Goal: Task Accomplishment & Management: Manage account settings

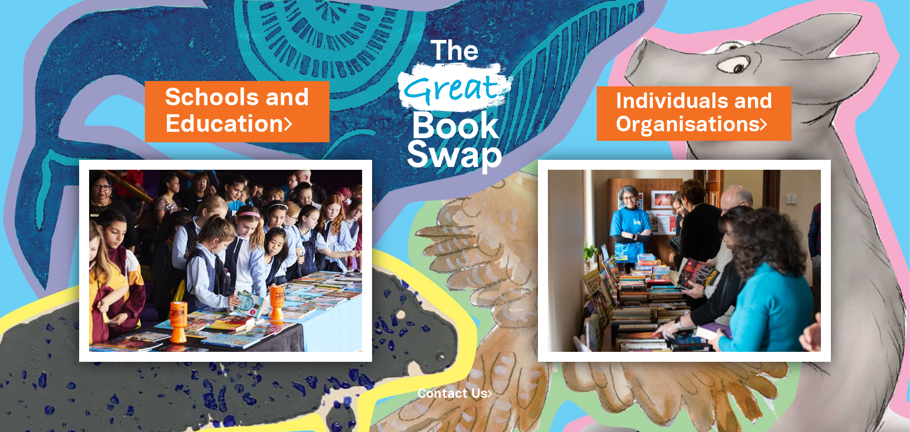
click at [244, 117] on link "Schools and Education" at bounding box center [237, 112] width 145 height 60
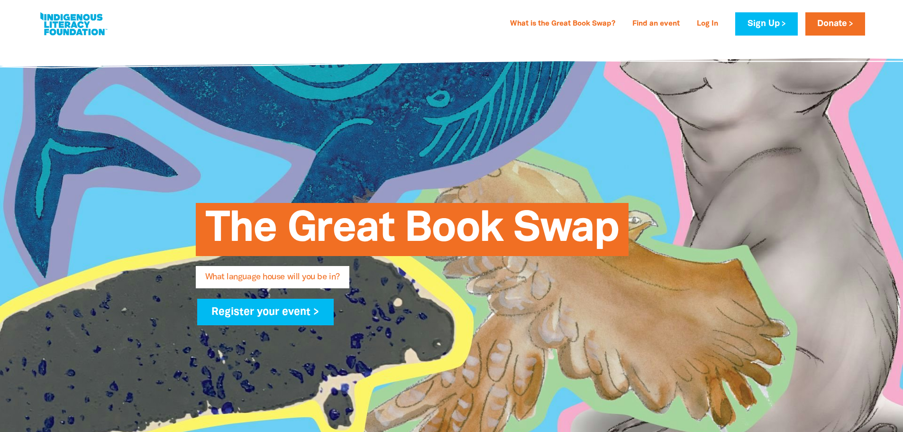
click at [702, 21] on link "Log In" at bounding box center [707, 24] width 33 height 15
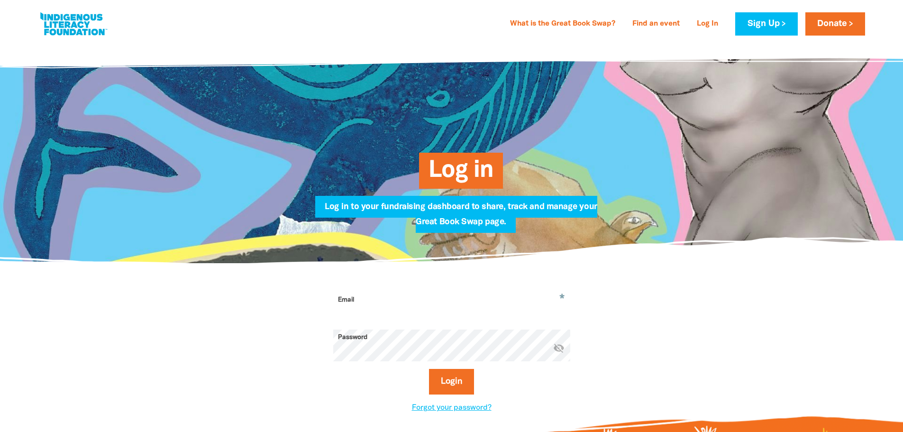
click at [441, 298] on input "Email" at bounding box center [451, 307] width 237 height 30
type input "[EMAIL_ADDRESS][DOMAIN_NAME]"
click at [456, 383] on button "Login" at bounding box center [451, 382] width 45 height 26
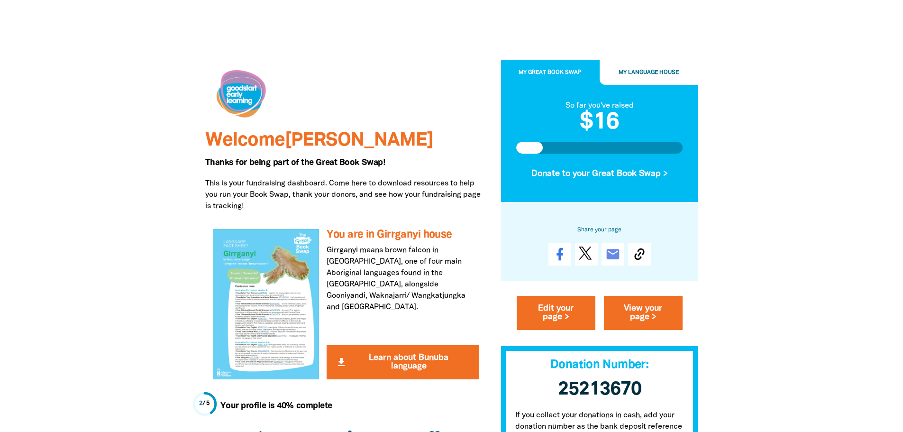
scroll to position [95, 0]
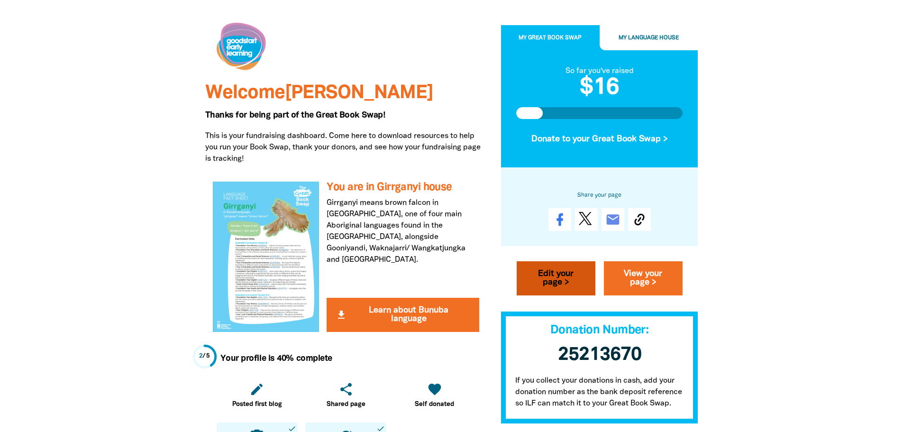
click at [557, 277] on link "Edit your page >" at bounding box center [556, 278] width 79 height 34
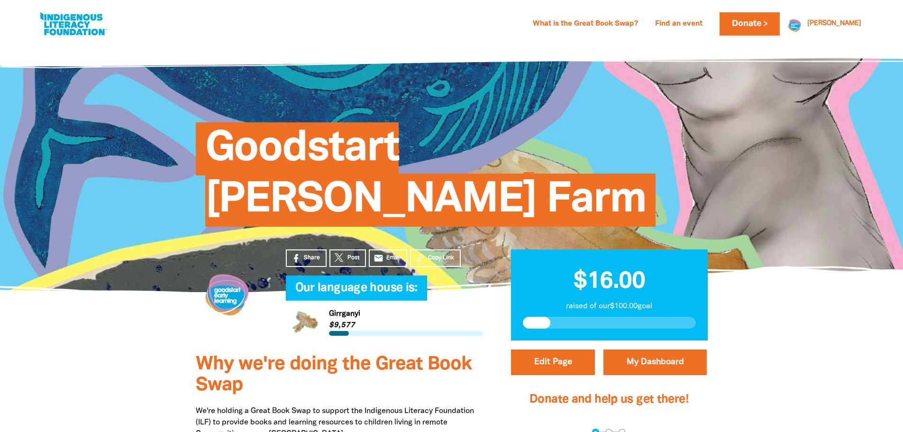
select select "SA"
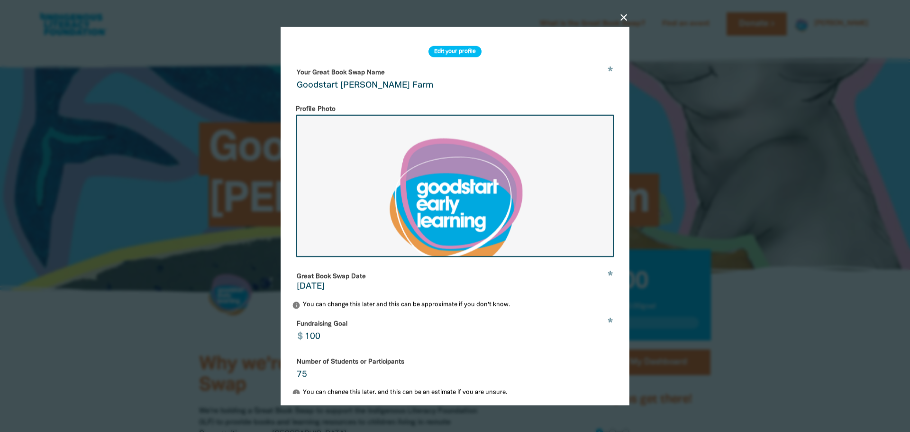
click at [354, 87] on input "Goodstart Inge Farm" at bounding box center [455, 79] width 326 height 30
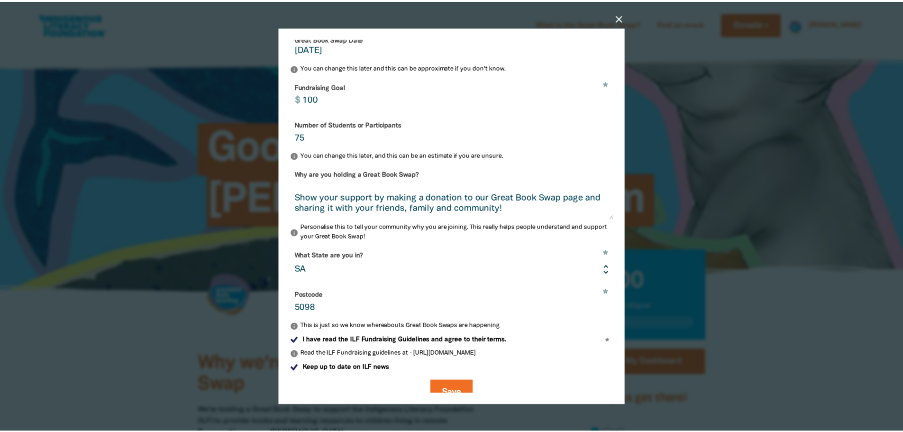
scroll to position [258, 0]
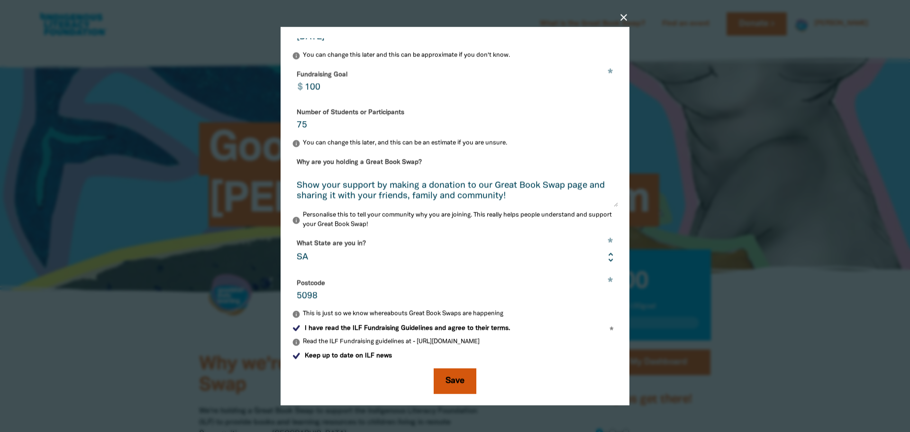
type input "Goodstart [PERSON_NAME] Farm"
click at [442, 378] on button "Save" at bounding box center [455, 381] width 43 height 26
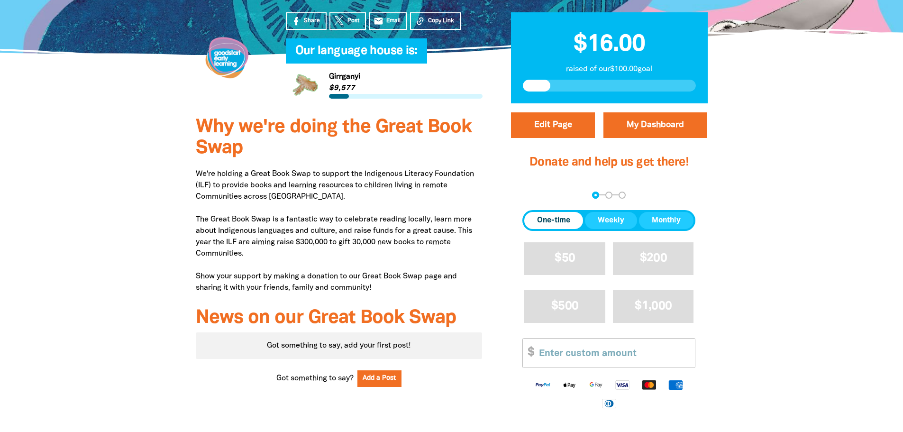
scroll to position [284, 0]
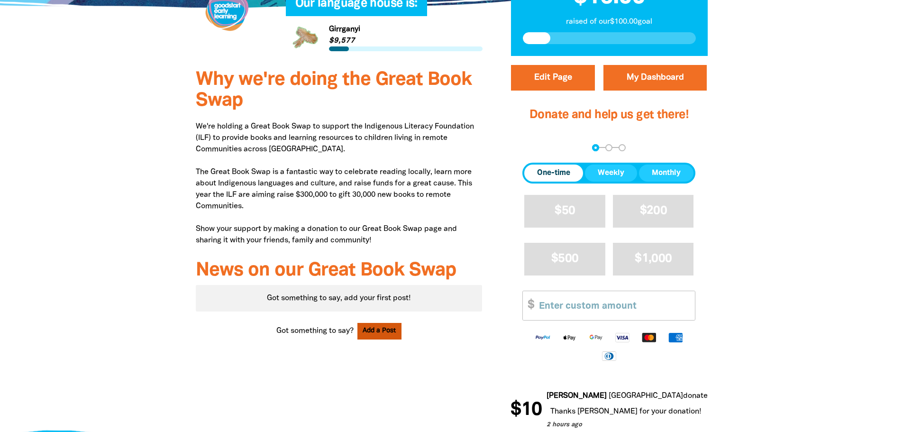
click at [380, 323] on button "Add a Post" at bounding box center [379, 331] width 45 height 17
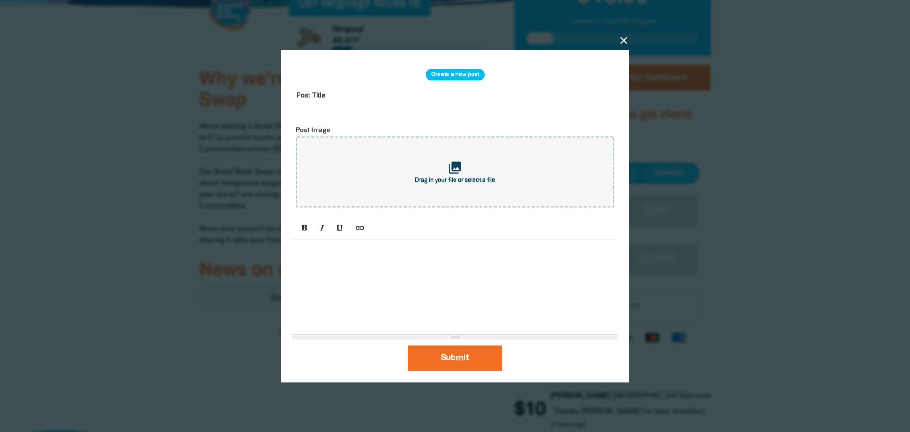
click at [327, 95] on input "text" at bounding box center [455, 103] width 326 height 30
type input "Successful Swapping"
click at [342, 250] on p at bounding box center [455, 249] width 317 height 11
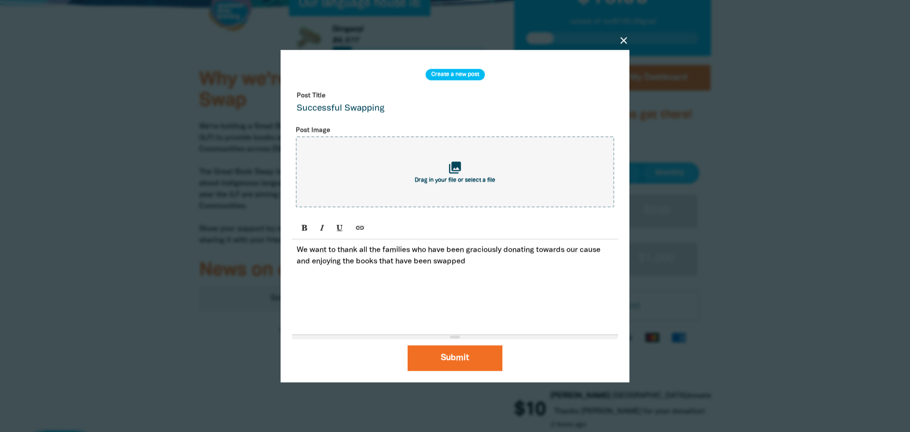
click at [472, 262] on p "We want to thank all the families who have been graciously donating towards our…" at bounding box center [455, 255] width 317 height 23
click at [520, 264] on p "We want to thank all the families who have been graciously donating towards our…" at bounding box center [455, 255] width 317 height 23
click at [592, 263] on p "We want to thank all the families who have been graciously donating towards our…" at bounding box center [455, 255] width 317 height 23
click at [552, 264] on p "We want to thank all the families who have been graciously donating towards our…" at bounding box center [455, 261] width 317 height 34
click at [434, 275] on p "We want to thank all the families who have been graciously donating towards our…" at bounding box center [455, 261] width 317 height 34
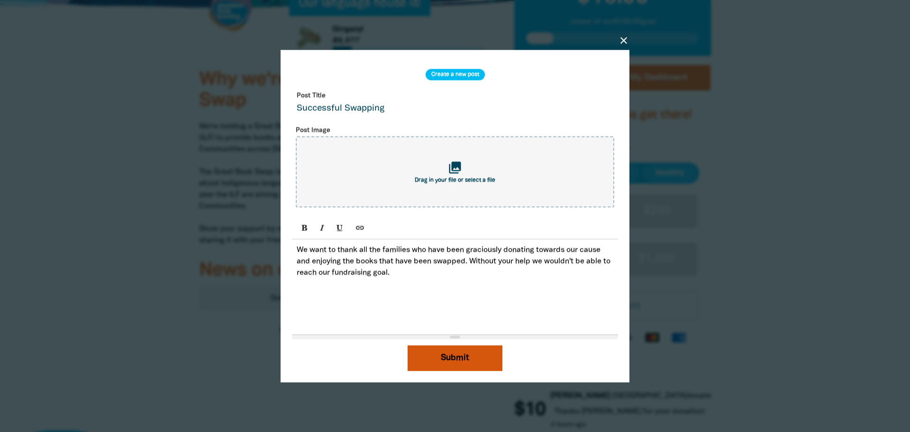
click at [456, 355] on button "Submit" at bounding box center [455, 358] width 95 height 26
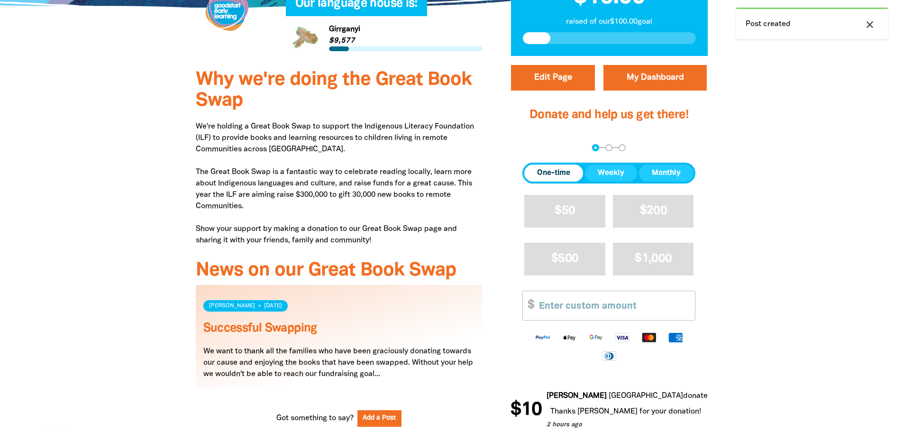
scroll to position [190, 0]
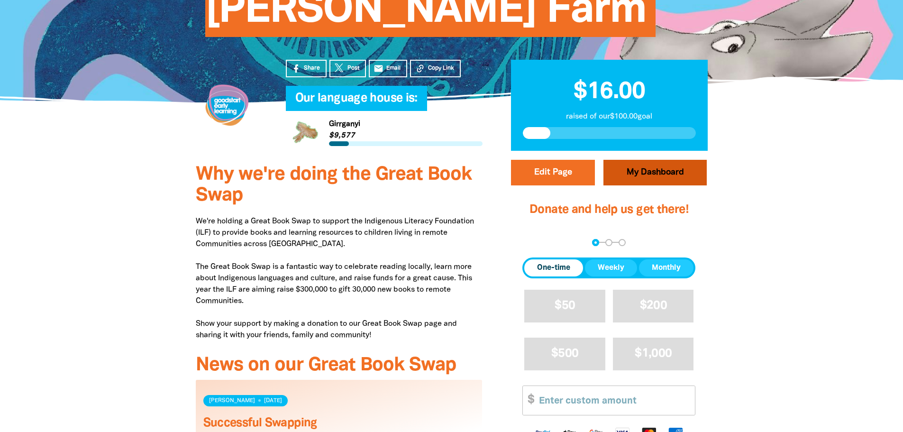
click at [635, 160] on link "My Dashboard" at bounding box center [654, 173] width 103 height 26
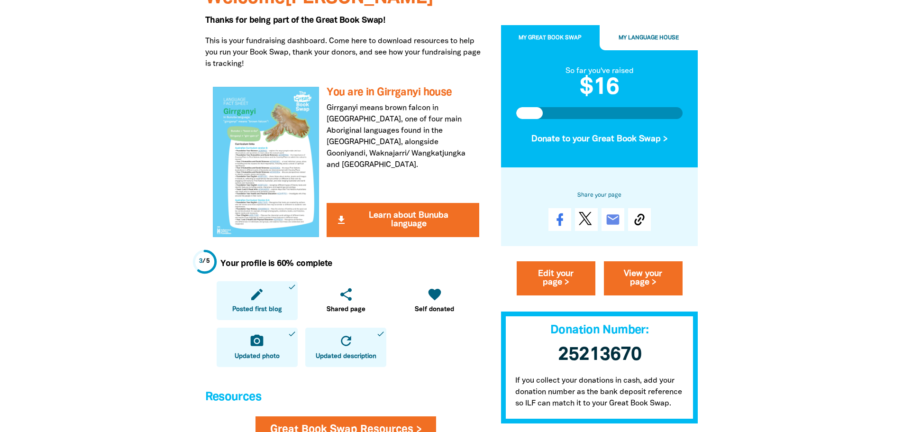
scroll to position [284, 0]
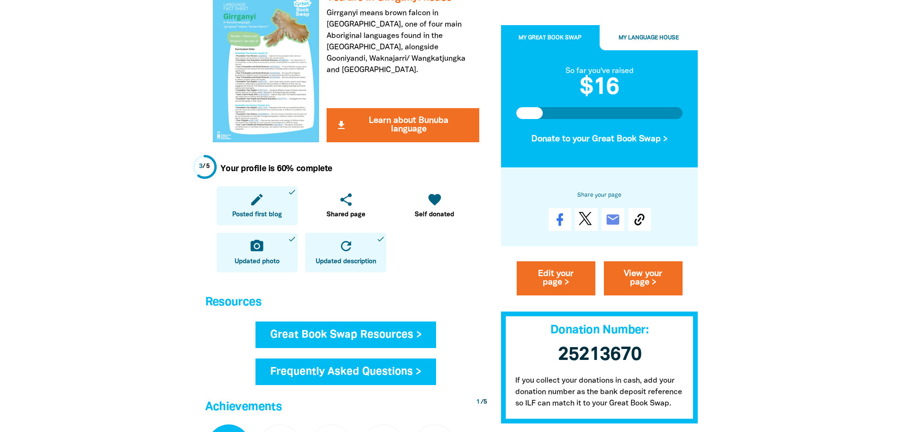
click at [326, 334] on link "Great Book Swap Resources >" at bounding box center [345, 334] width 181 height 27
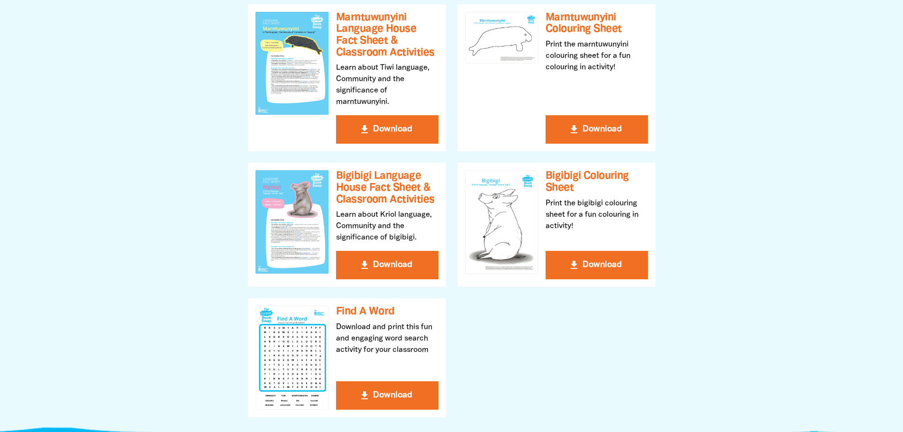
scroll to position [616, 0]
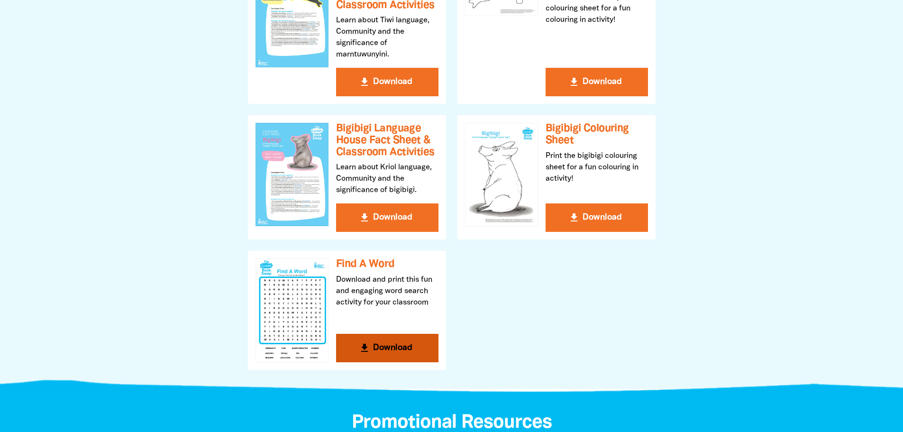
click at [372, 343] on button "get_app Download" at bounding box center [387, 348] width 102 height 28
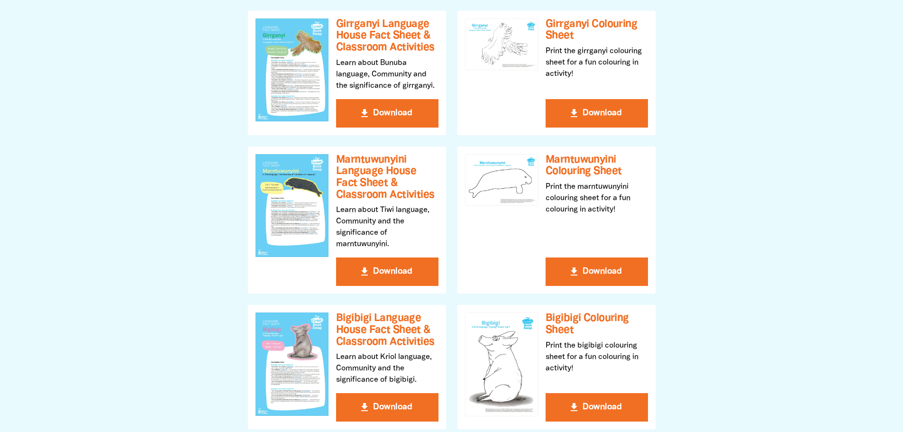
scroll to position [379, 0]
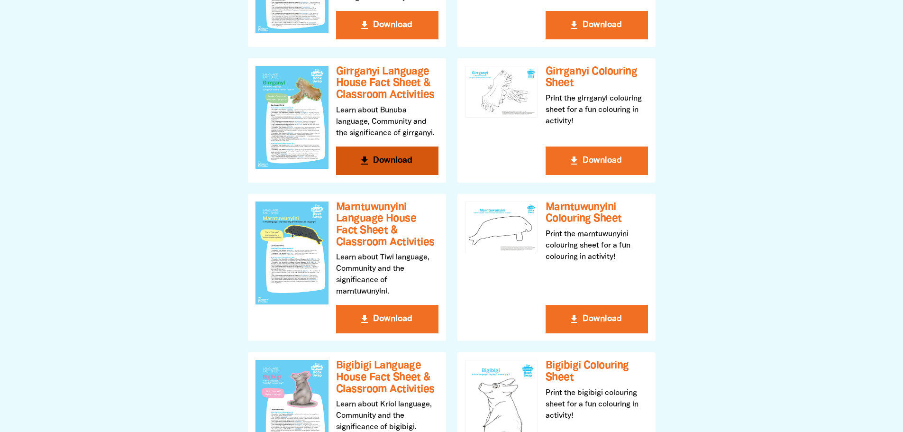
click at [386, 158] on button "get_app Download" at bounding box center [387, 160] width 102 height 28
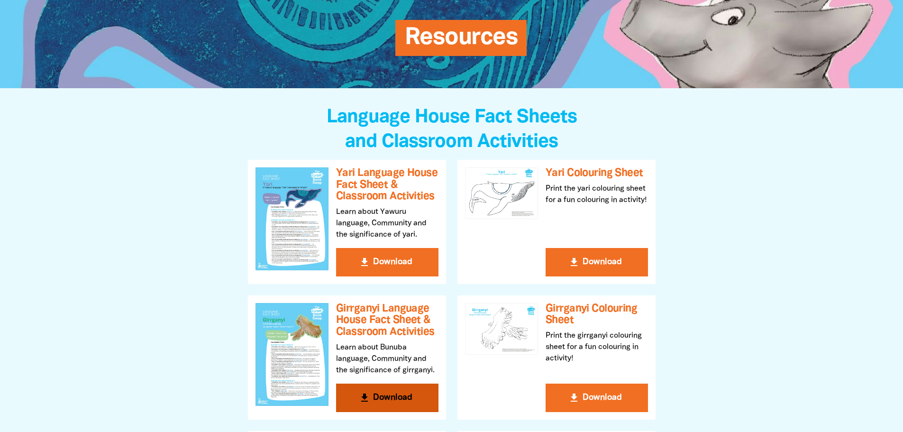
scroll to position [0, 0]
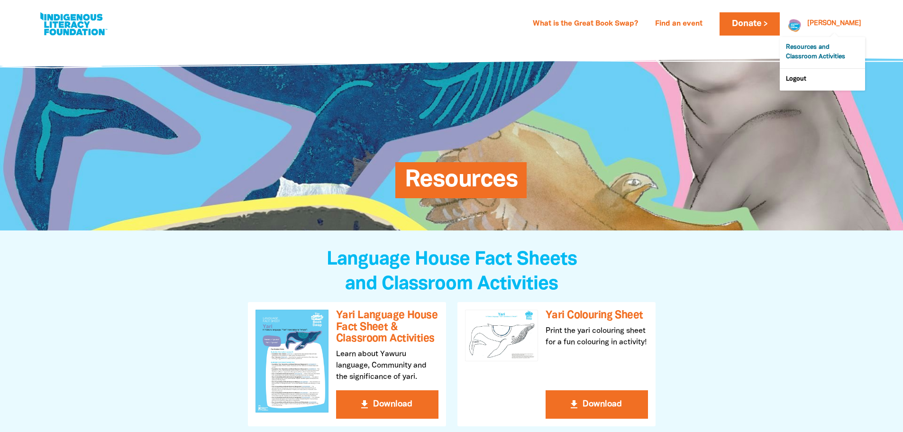
click at [836, 49] on link "Resources and Classroom Activities" at bounding box center [822, 52] width 85 height 31
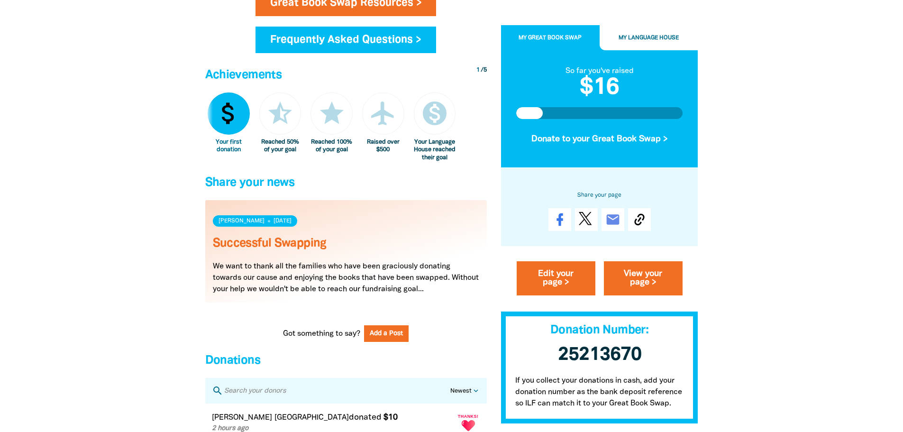
scroll to position [379, 0]
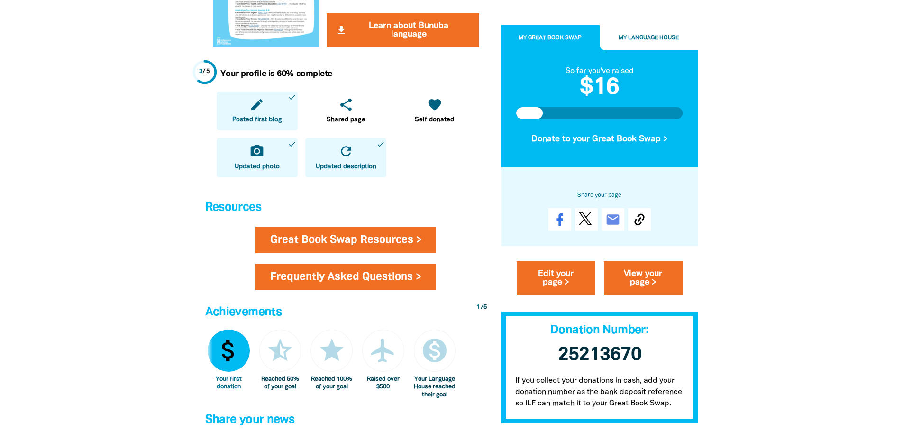
click at [374, 272] on link "Frequently Asked Questions >" at bounding box center [345, 277] width 181 height 27
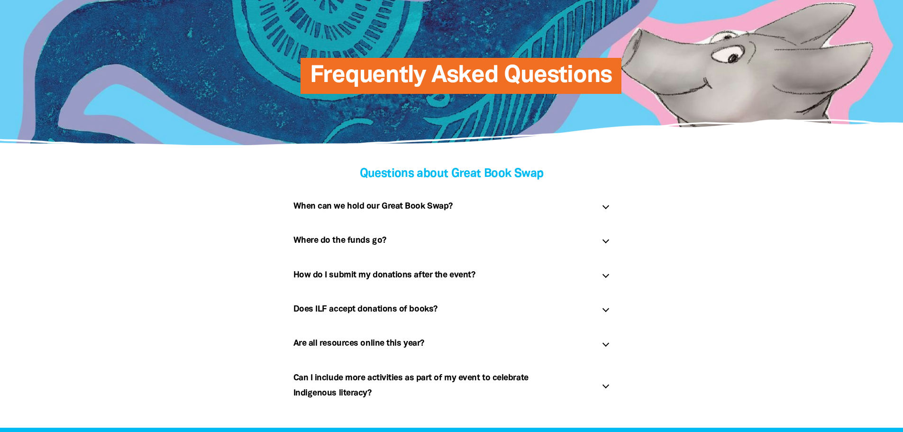
scroll to position [142, 0]
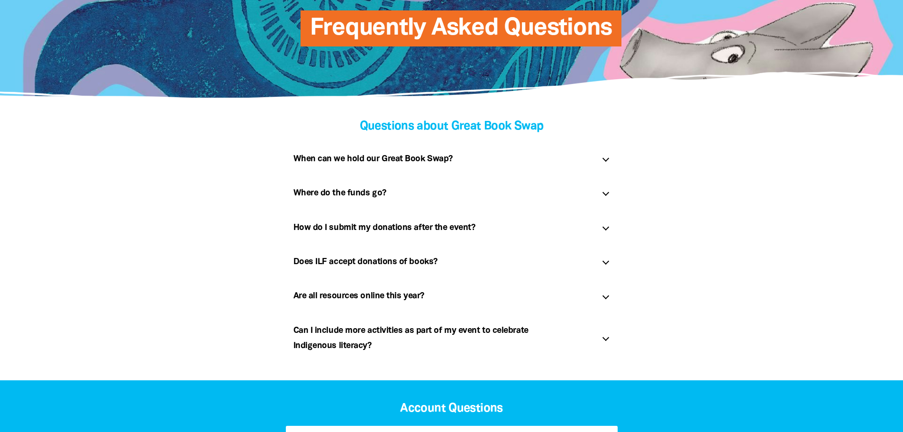
click at [606, 229] on div at bounding box center [605, 227] width 7 height 7
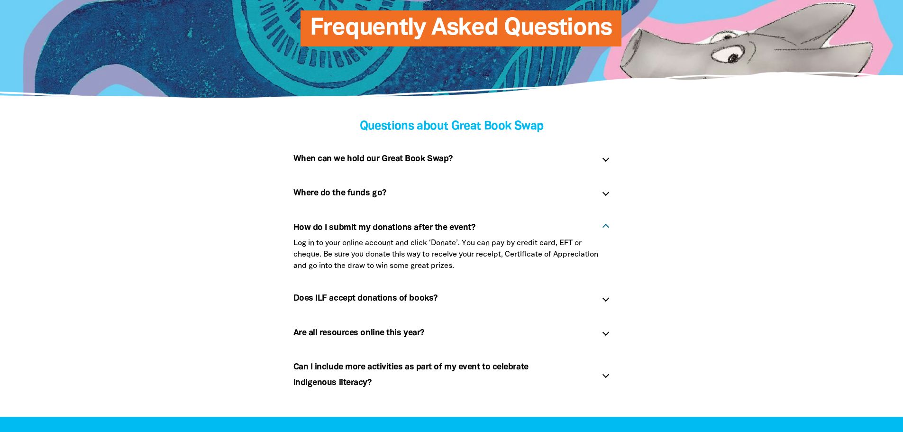
click at [605, 156] on div at bounding box center [605, 158] width 7 height 7
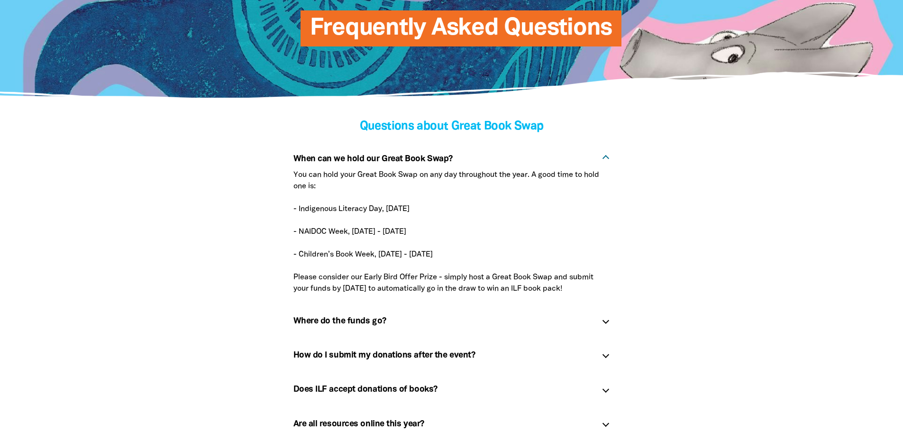
click at [603, 159] on div at bounding box center [605, 158] width 7 height 7
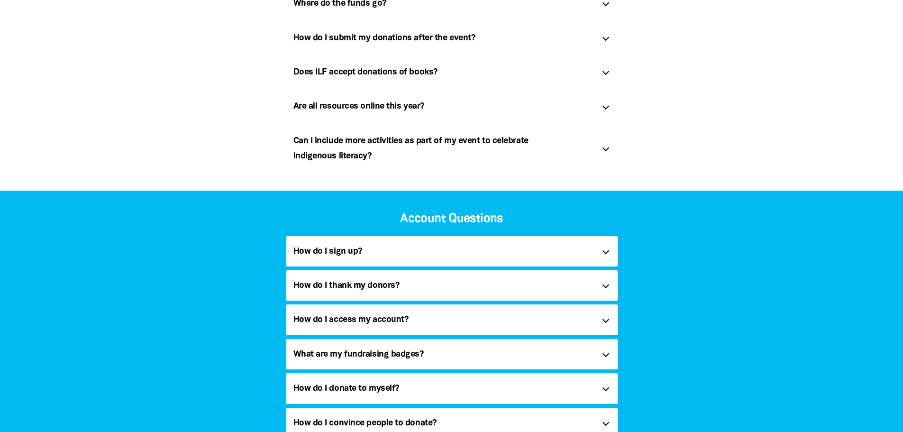
scroll to position [427, 0]
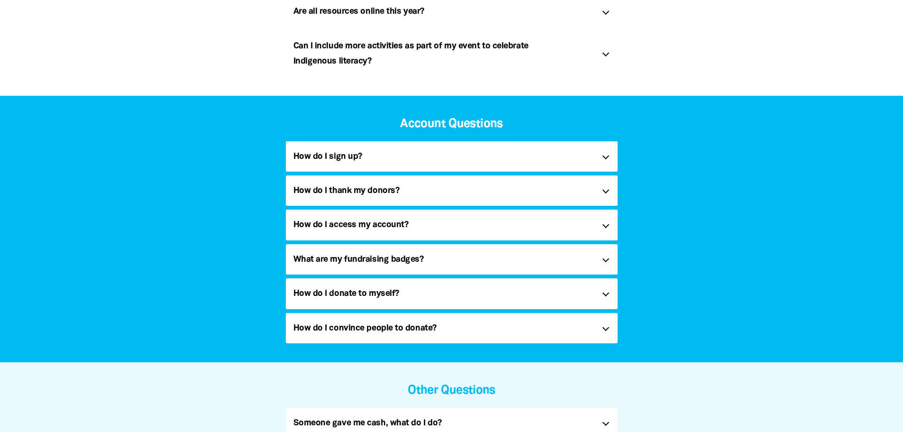
click at [605, 292] on div at bounding box center [605, 293] width 7 height 7
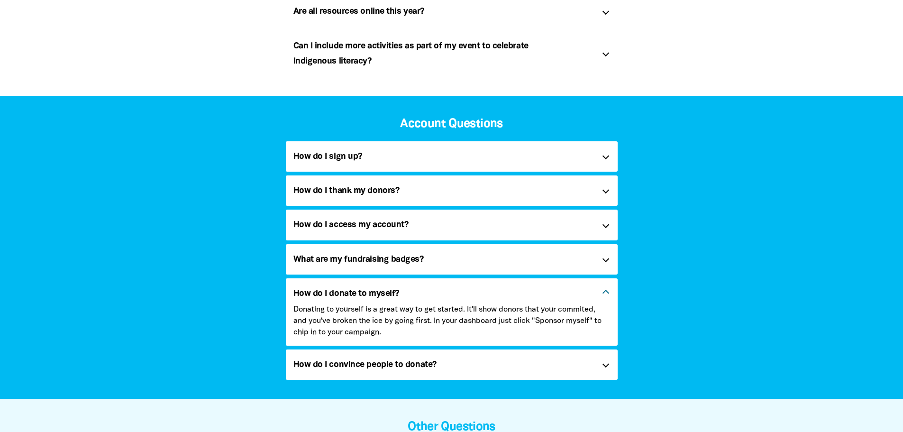
click at [605, 292] on div at bounding box center [605, 293] width 7 height 7
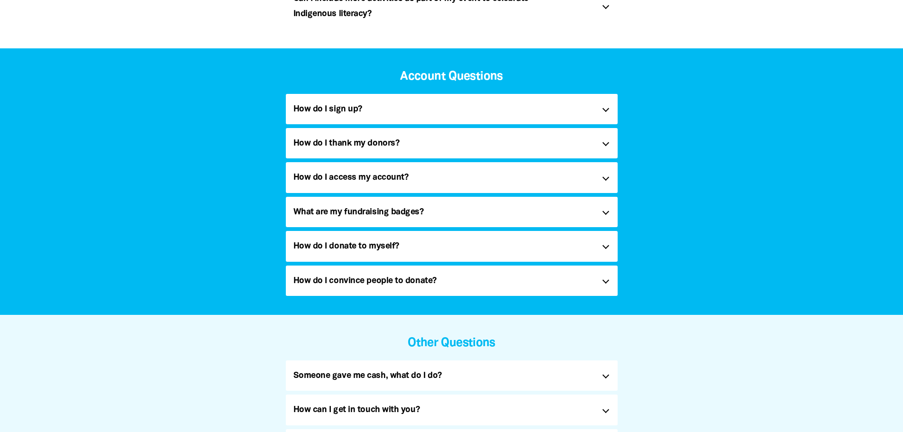
scroll to position [521, 0]
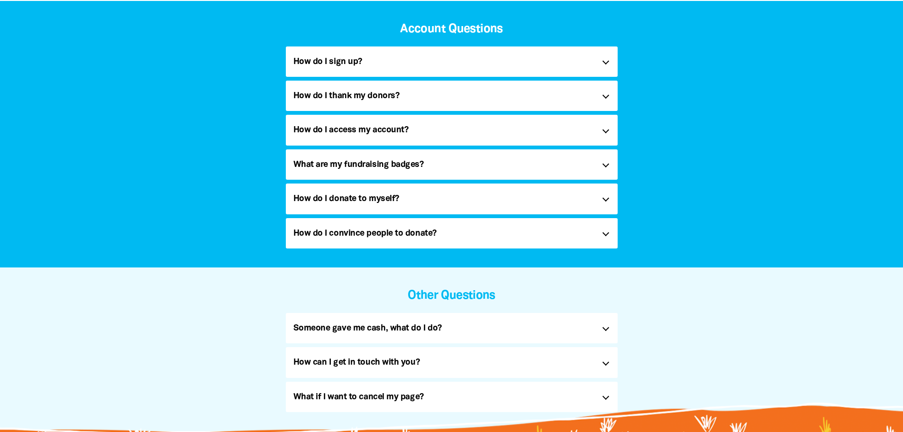
click at [606, 327] on div at bounding box center [605, 327] width 7 height 7
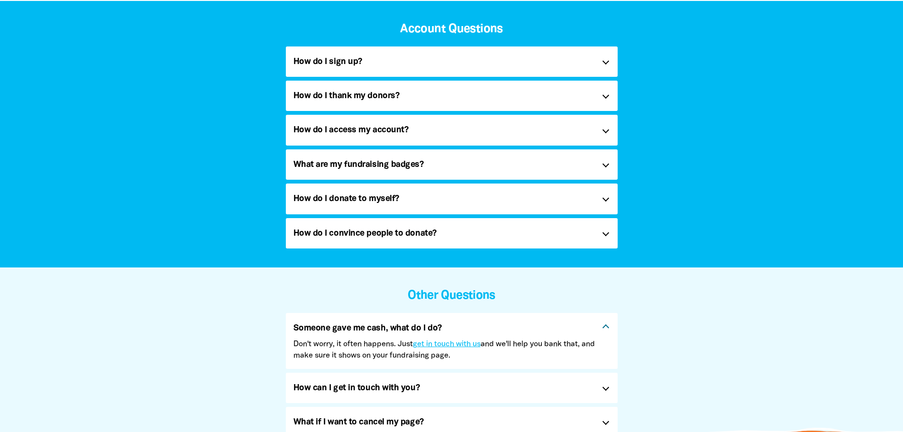
scroll to position [569, 0]
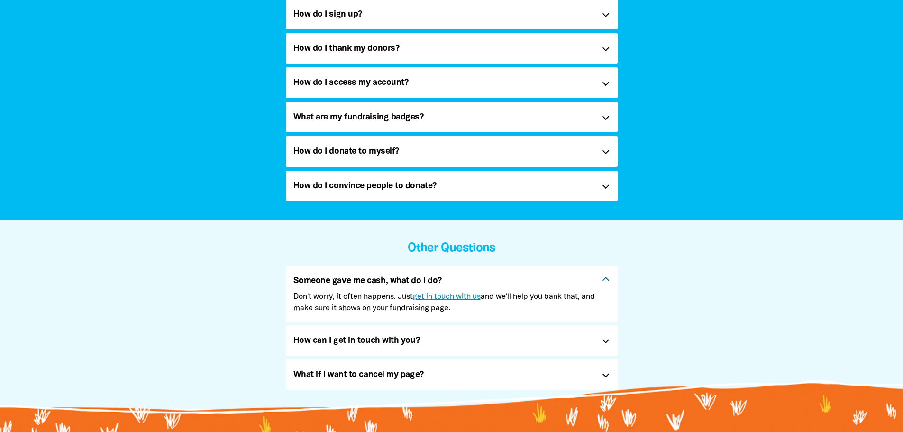
click at [446, 295] on link "get in touch with us" at bounding box center [447, 296] width 68 height 7
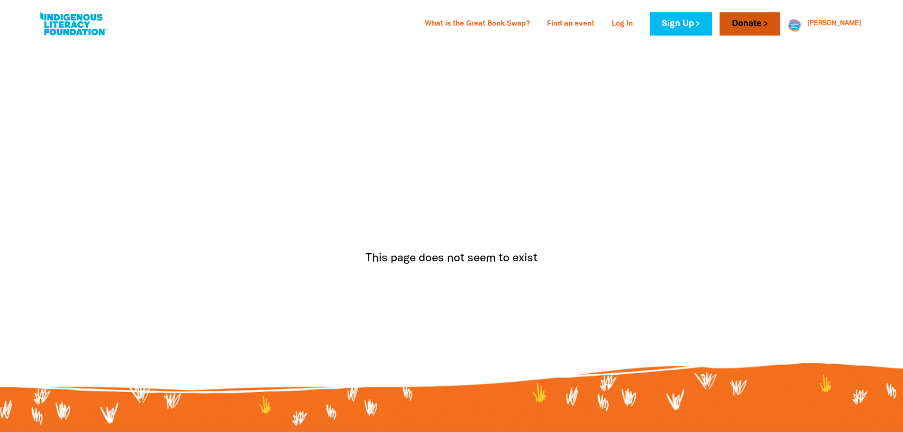
click at [779, 23] on link "Donate" at bounding box center [750, 23] width 60 height 23
click at [767, 43] on div "What is the Great Book Swap? Find an event Log In Sign Up Donate Paige Paige Re…" at bounding box center [451, 21] width 903 height 43
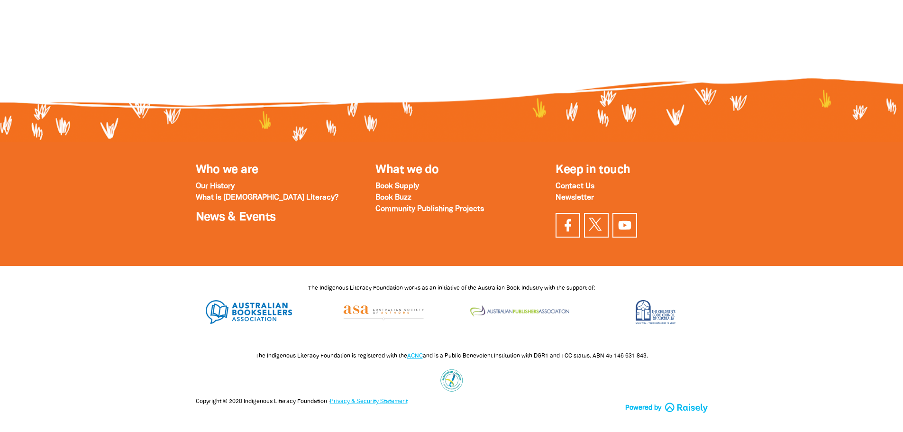
click at [574, 188] on strong "Contact Us" at bounding box center [575, 186] width 39 height 7
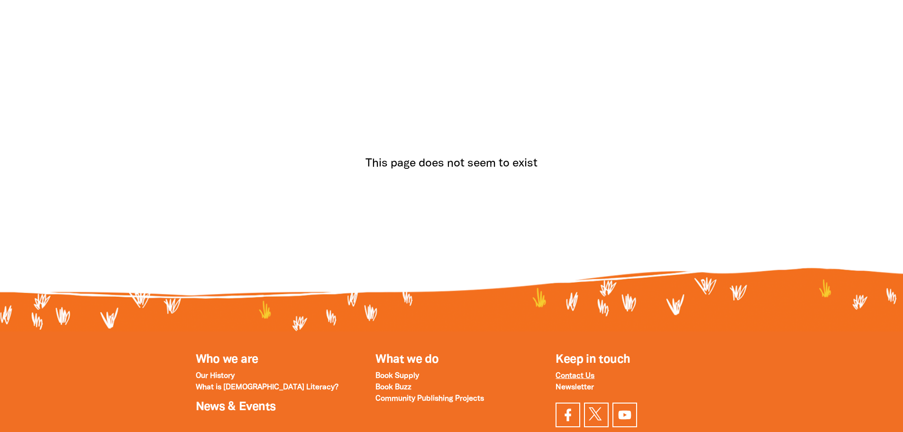
scroll to position [0, 0]
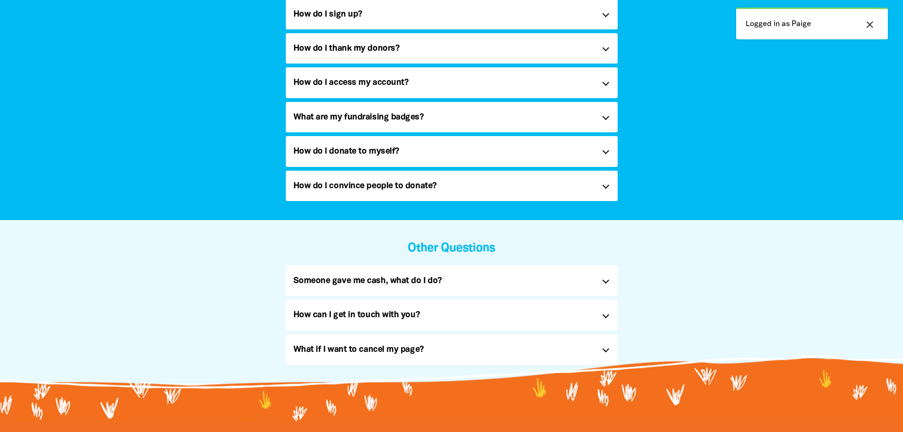
scroll to position [616, 0]
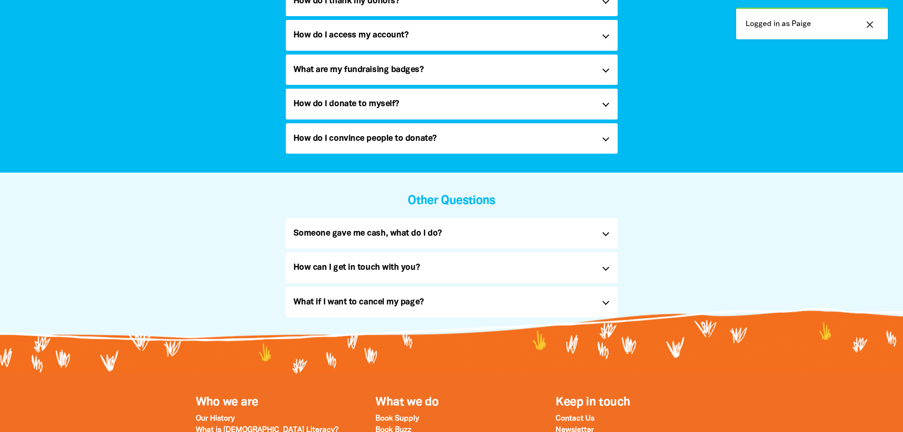
click at [601, 271] on div "How can I get in touch with you? link" at bounding box center [452, 267] width 332 height 30
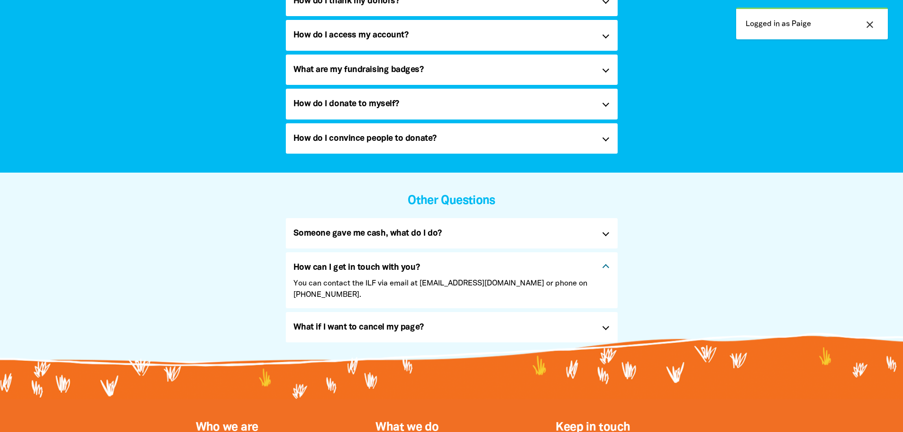
scroll to position [664, 0]
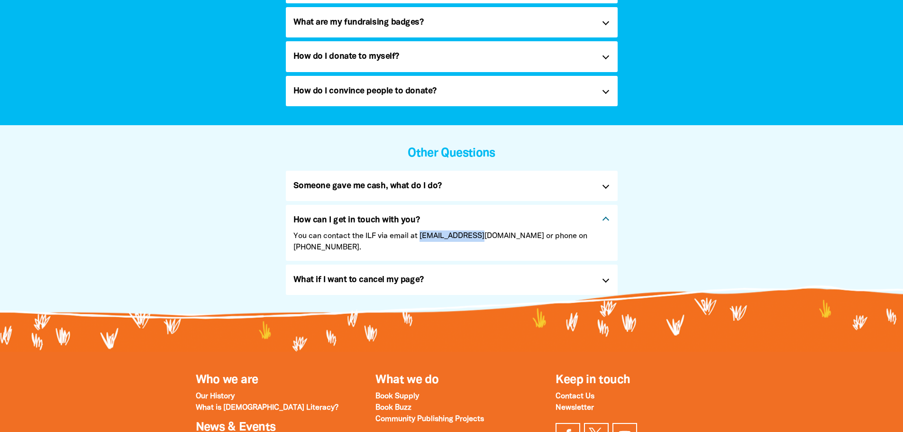
drag, startPoint x: 421, startPoint y: 235, endPoint x: 472, endPoint y: 238, distance: 51.3
click at [472, 238] on p "You can contact the ILF via email at info@ilf.org.au or phone on (02) 9280 0644." at bounding box center [451, 241] width 317 height 23
copy p "info@ilf.org.au"
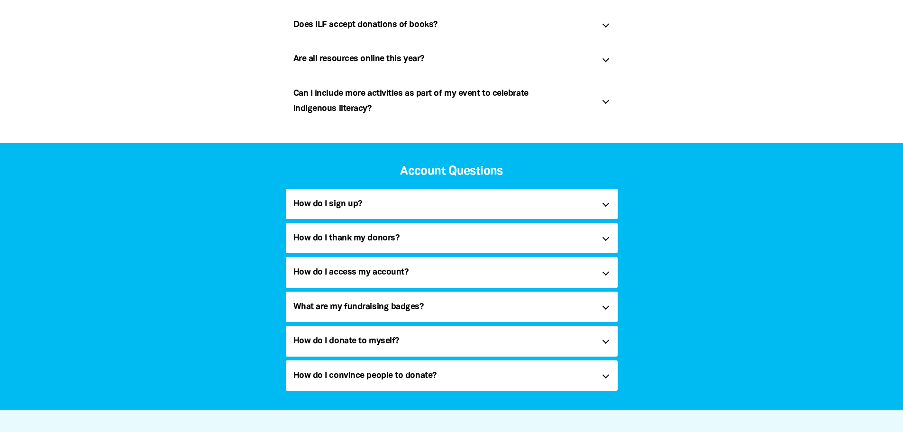
scroll to position [190, 0]
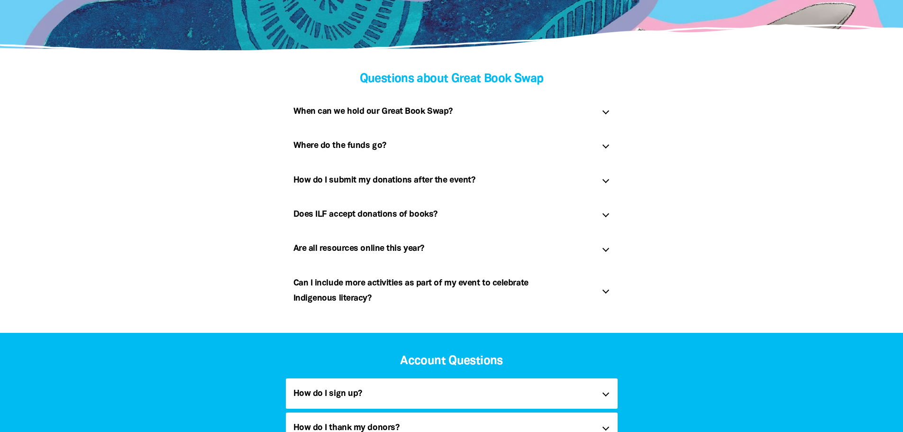
click at [601, 248] on div "Are all resources online this year? link" at bounding box center [452, 248] width 332 height 30
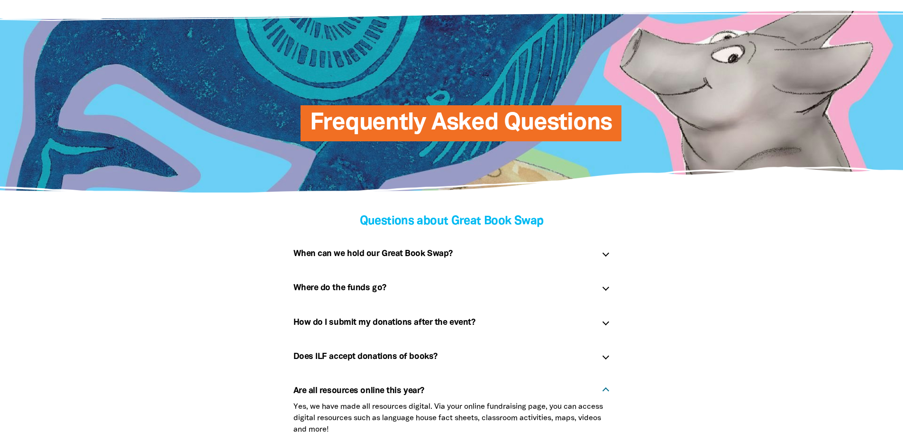
scroll to position [0, 0]
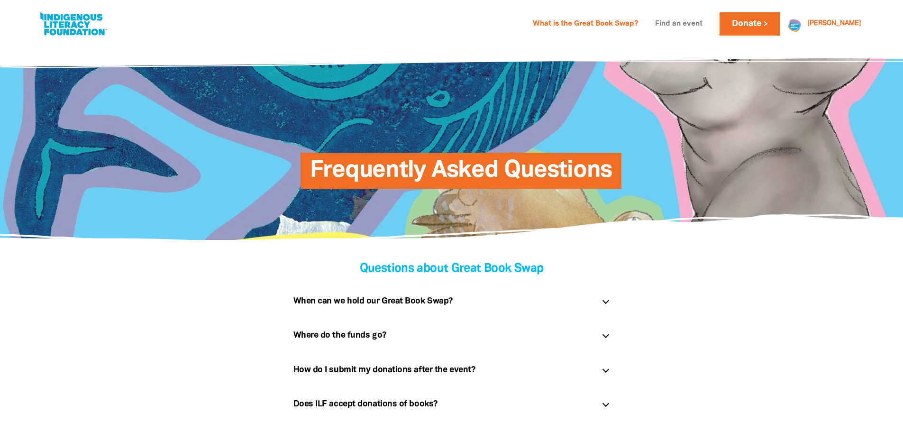
click at [708, 26] on link "Find an event" at bounding box center [678, 24] width 59 height 15
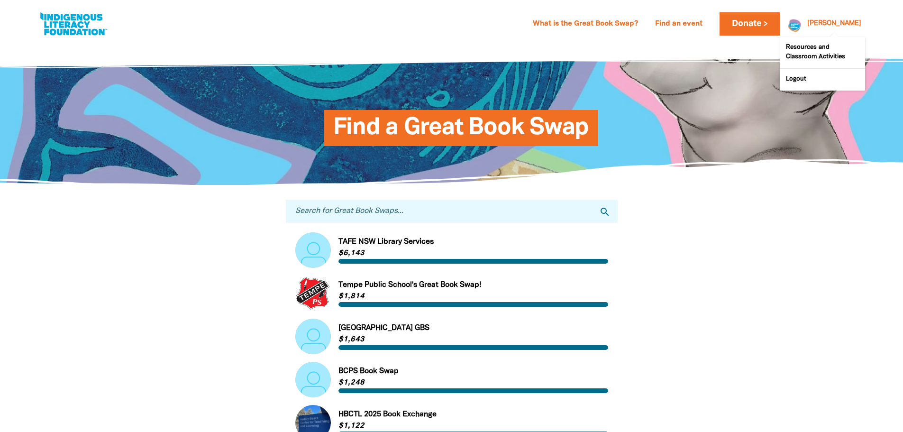
click at [803, 27] on div at bounding box center [792, 23] width 23 height 23
click at [849, 22] on link "[PERSON_NAME]" at bounding box center [834, 23] width 54 height 7
click at [627, 23] on link "What is the Great Book Swap?" at bounding box center [585, 24] width 117 height 15
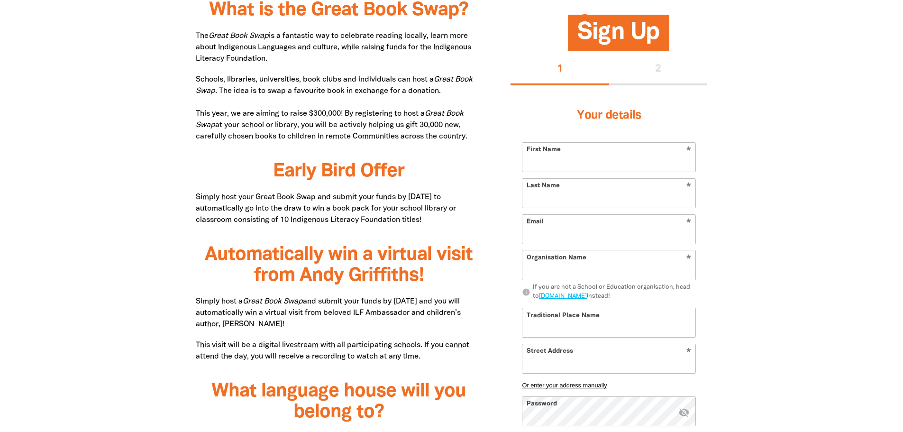
type input "[PERSON_NAME]"
type input "[EMAIL_ADDRESS][DOMAIN_NAME]"
type input "Goodstart [PERSON_NAME] Farm"
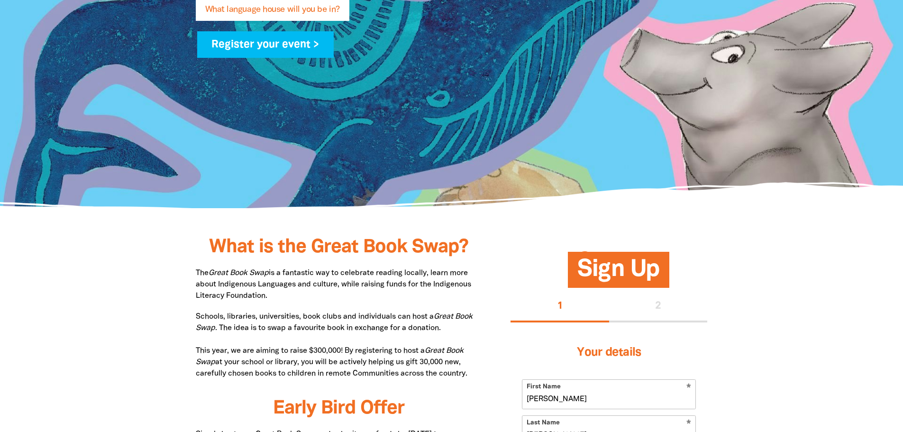
select select "early-learning"
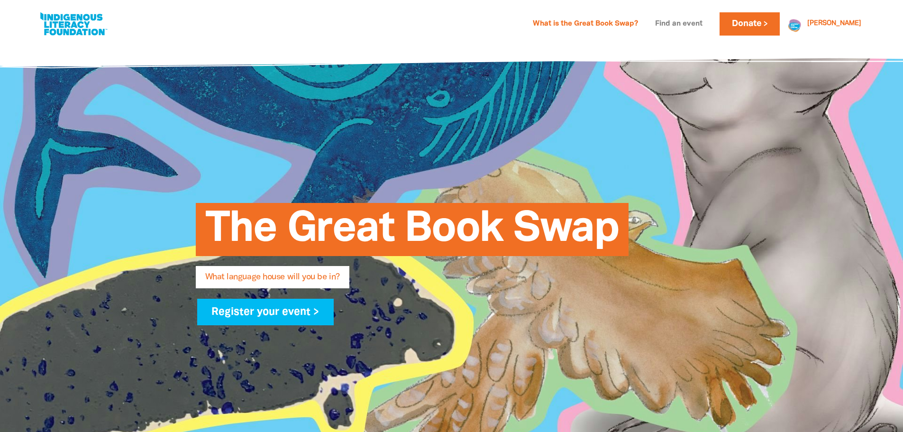
click at [702, 20] on link "Find an event" at bounding box center [678, 24] width 59 height 15
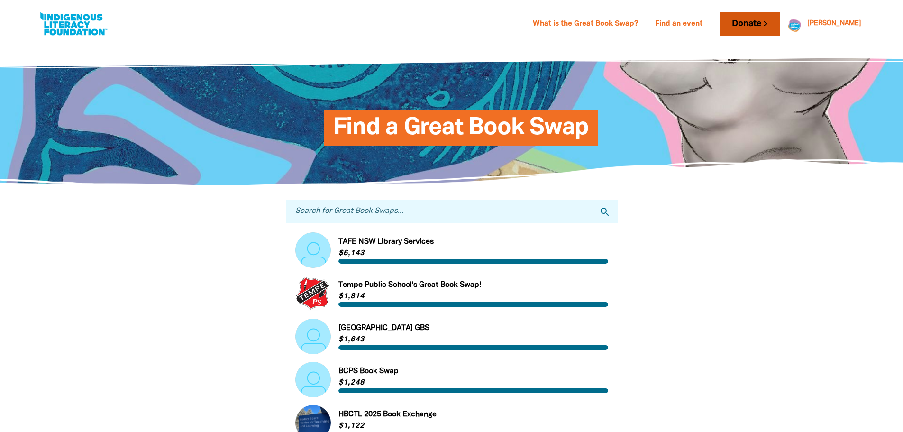
click at [779, 22] on link "Donate" at bounding box center [750, 23] width 60 height 23
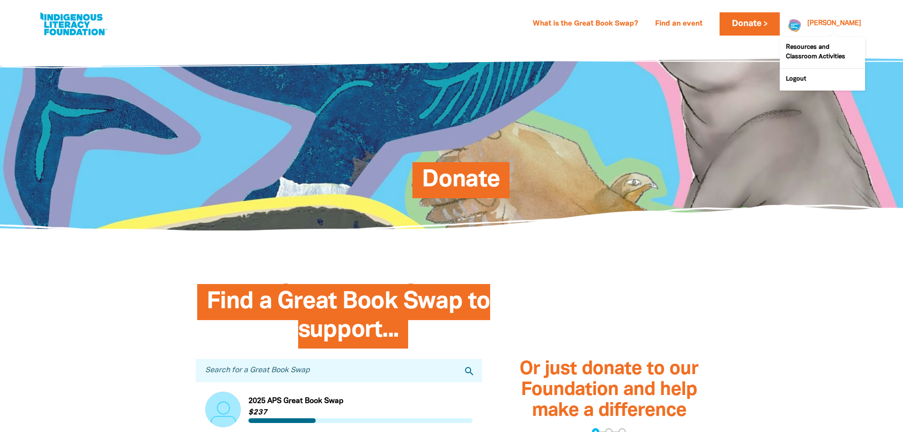
click at [852, 26] on link "[PERSON_NAME]" at bounding box center [834, 23] width 54 height 7
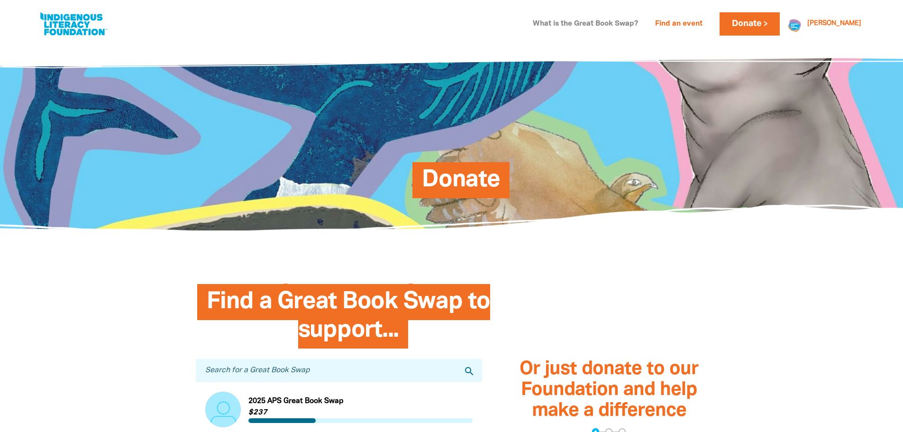
click at [629, 24] on link "What is the Great Book Swap?" at bounding box center [585, 24] width 117 height 15
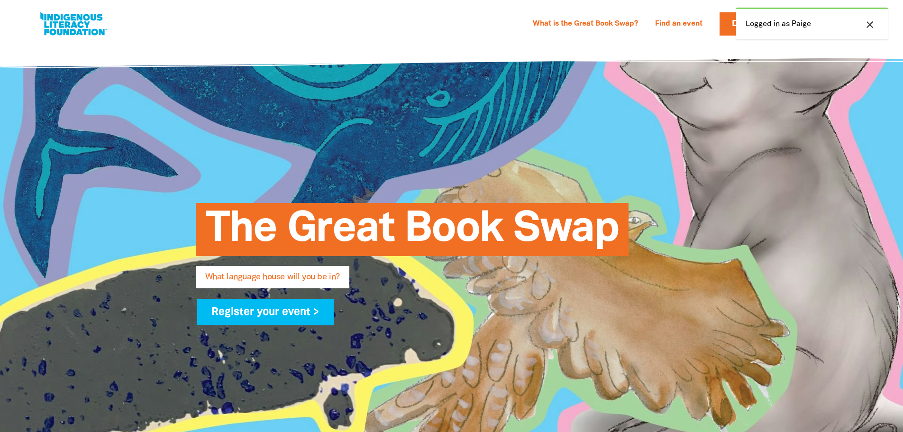
select select "early-learning"
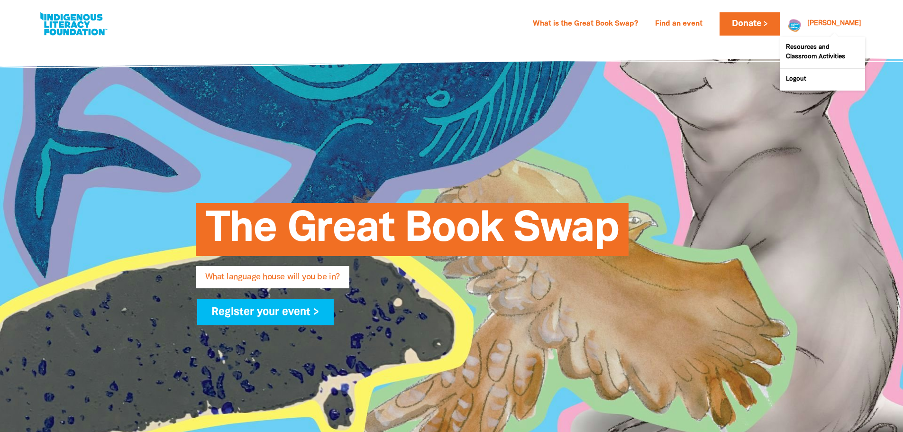
click at [848, 24] on link "[PERSON_NAME]" at bounding box center [834, 23] width 54 height 7
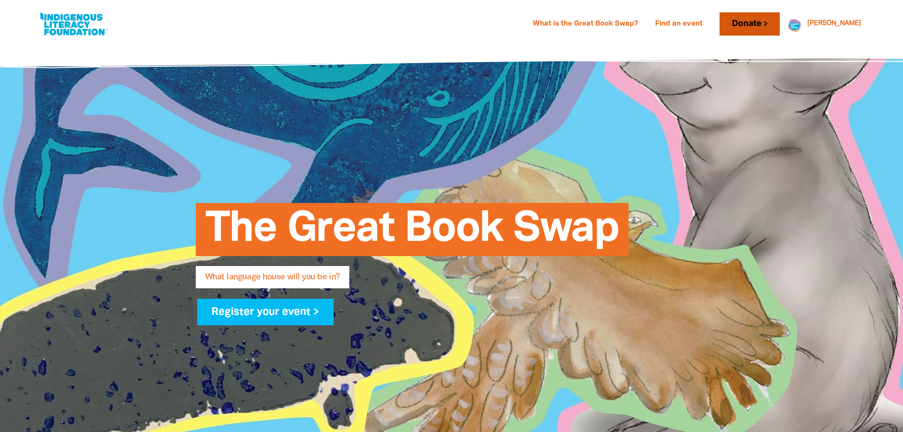
click at [779, 18] on link "Donate" at bounding box center [750, 23] width 60 height 23
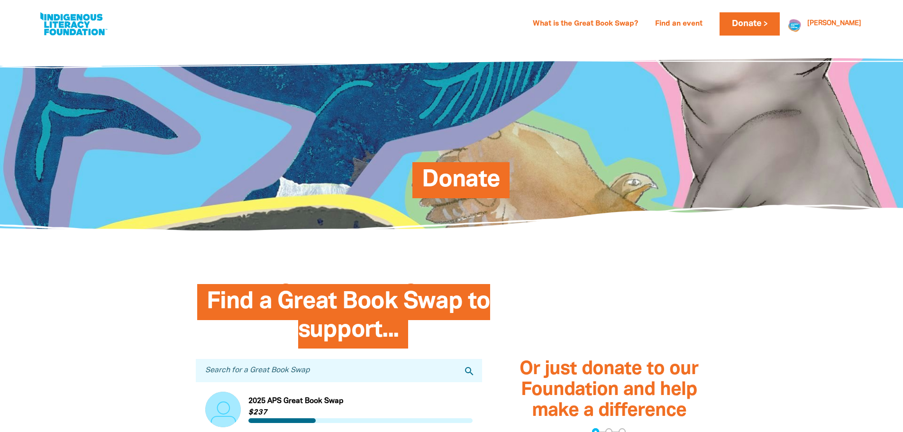
click at [68, 27] on link at bounding box center [73, 23] width 71 height 29
select select "early-learning"
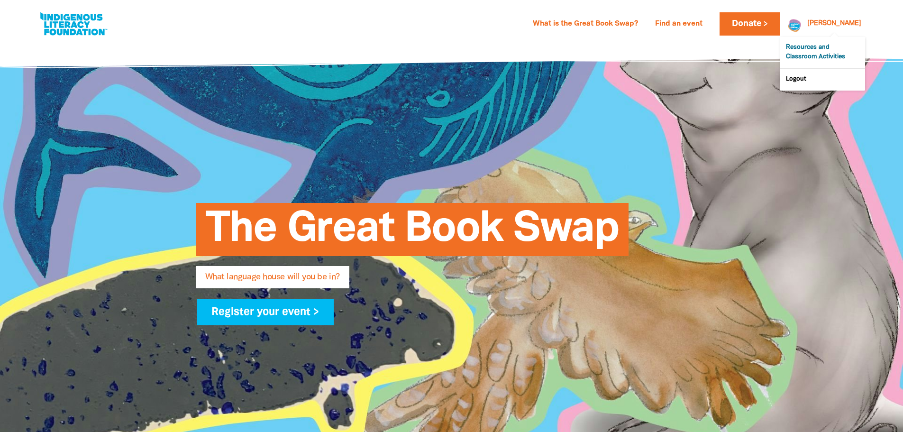
click at [820, 48] on link "Resources and Classroom Activities" at bounding box center [822, 52] width 85 height 31
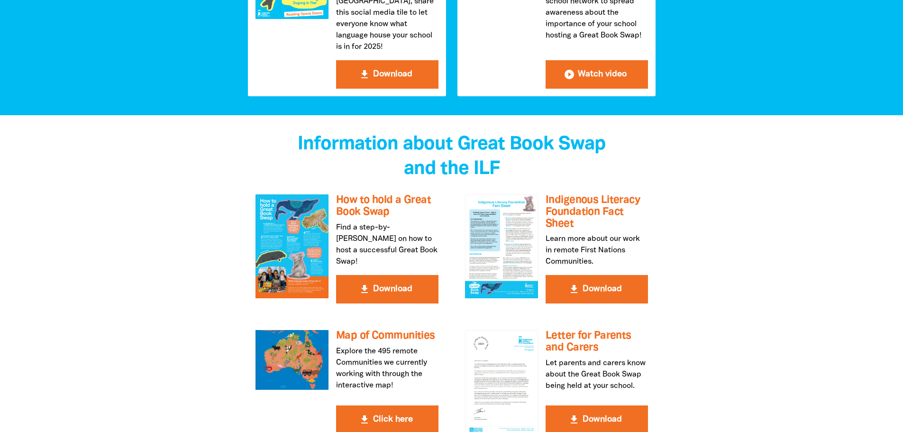
scroll to position [1612, 0]
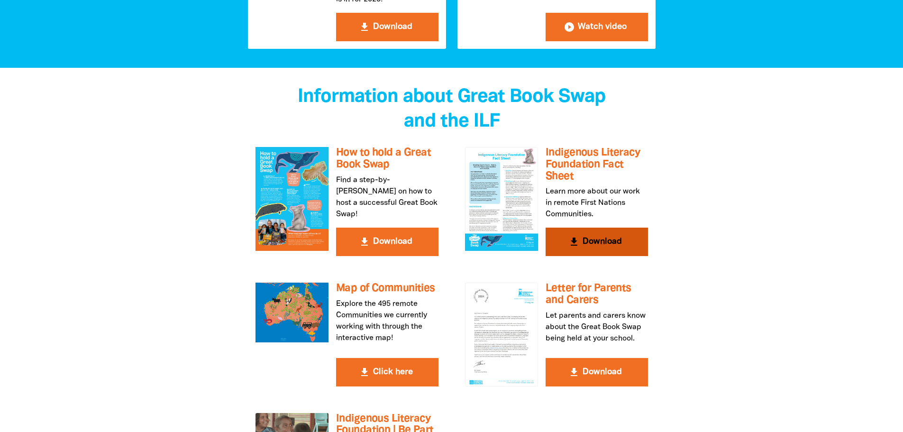
click at [598, 228] on button "get_app Download" at bounding box center [597, 242] width 102 height 28
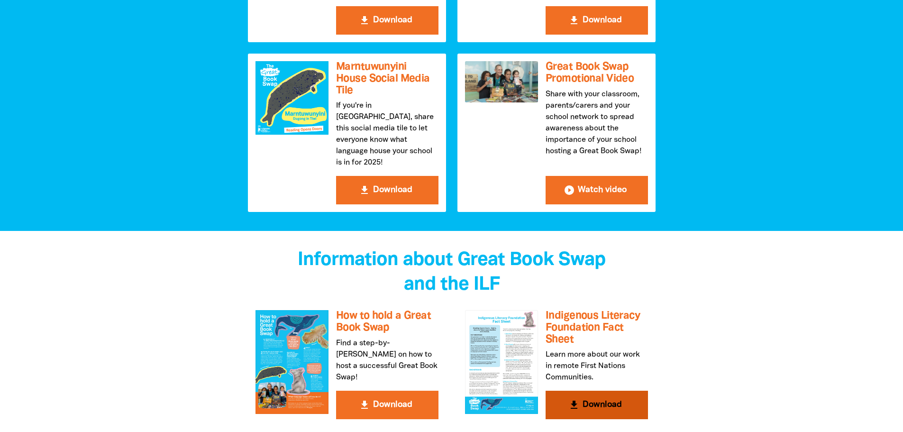
scroll to position [1543, 0]
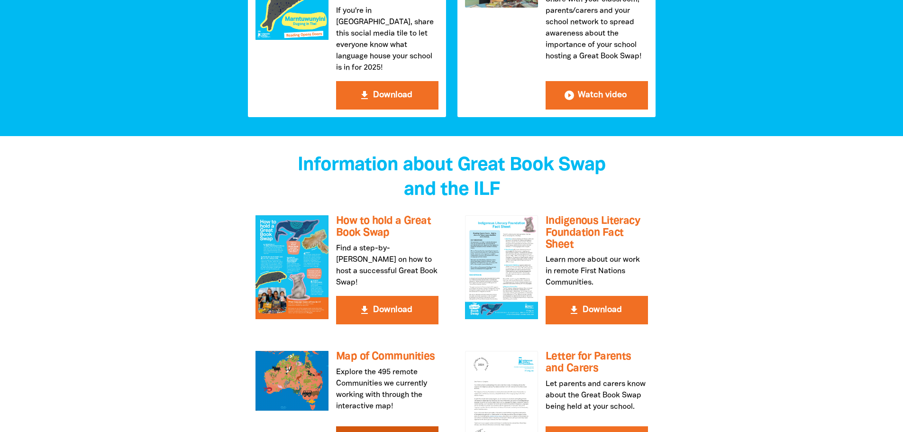
click at [388, 426] on button "get_app Click here" at bounding box center [387, 440] width 102 height 28
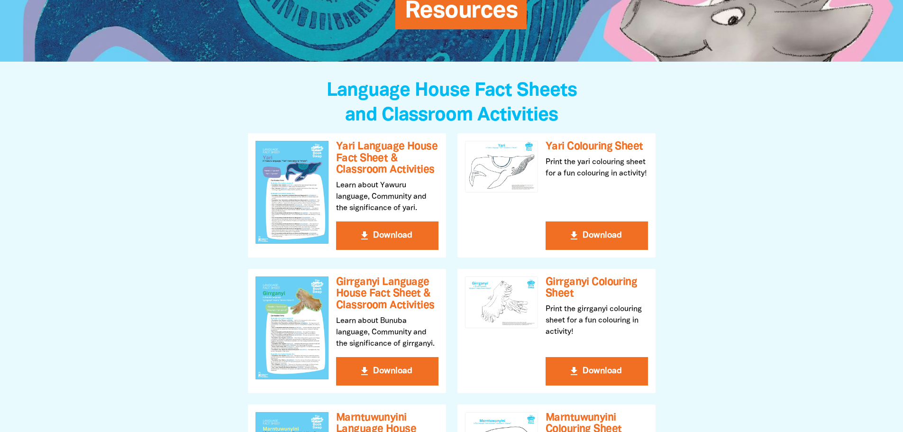
scroll to position [0, 0]
